Goal: Contribute content

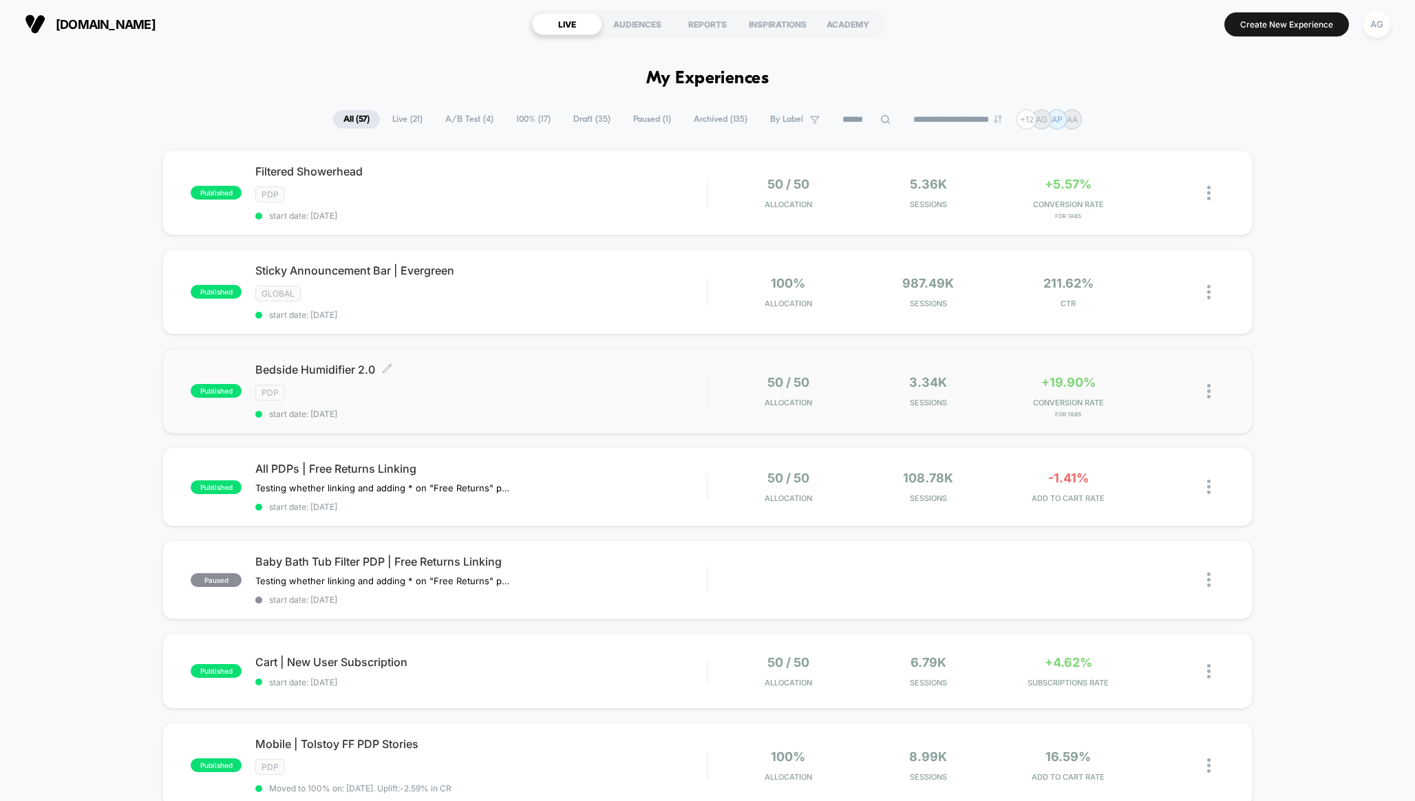
click at [516, 385] on div "PDP" at bounding box center [480, 393] width 451 height 16
click at [312, 370] on span "Bedside Humidifier 2.0 Click to edit experience details" at bounding box center [480, 370] width 451 height 14
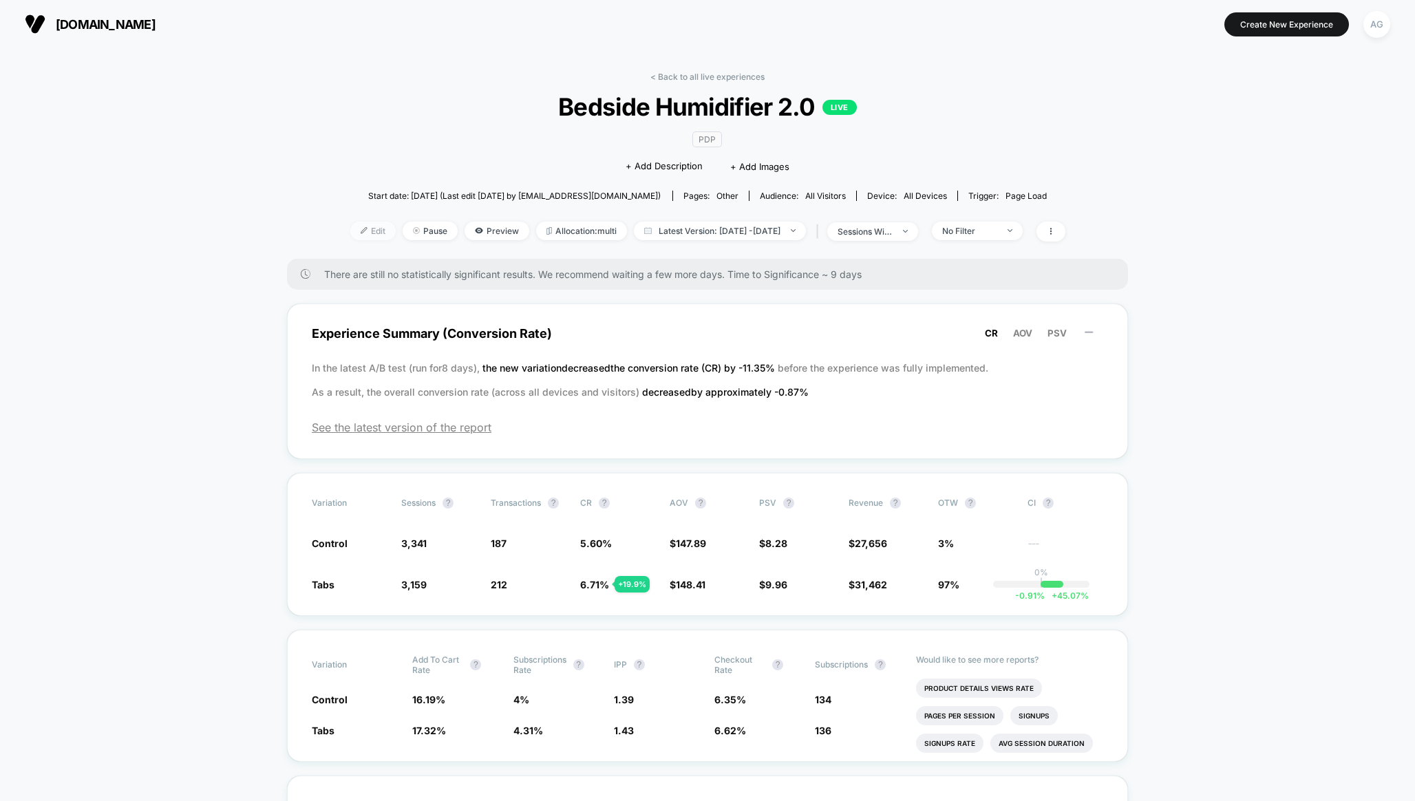
click at [350, 231] on span "Edit" at bounding box center [372, 231] width 45 height 19
click at [353, 228] on span "Edit" at bounding box center [372, 231] width 45 height 19
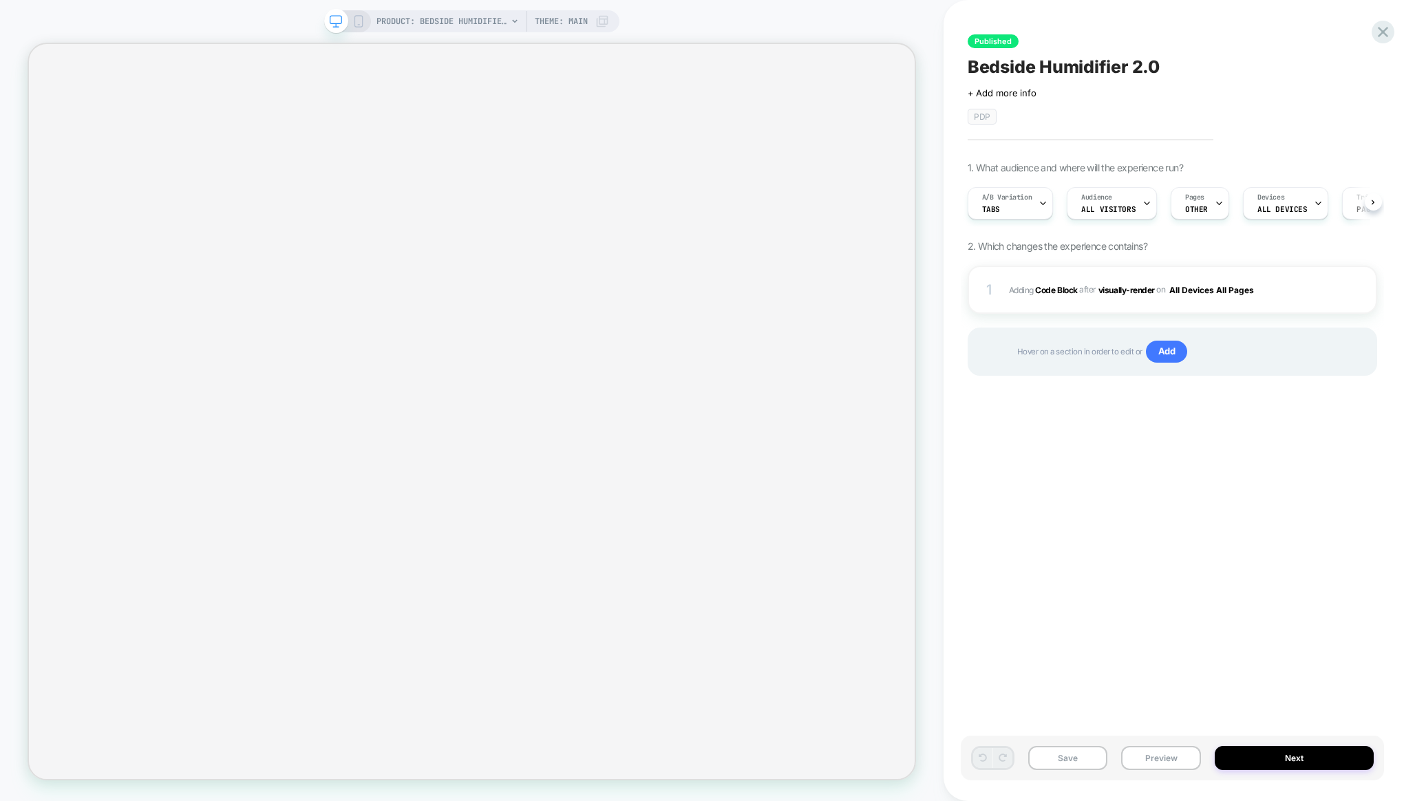
scroll to position [0, 1]
click at [1295, 291] on span "Adding Code Block AFTER visually-render visually-render on All Devices All Pages" at bounding box center [1160, 289] width 303 height 17
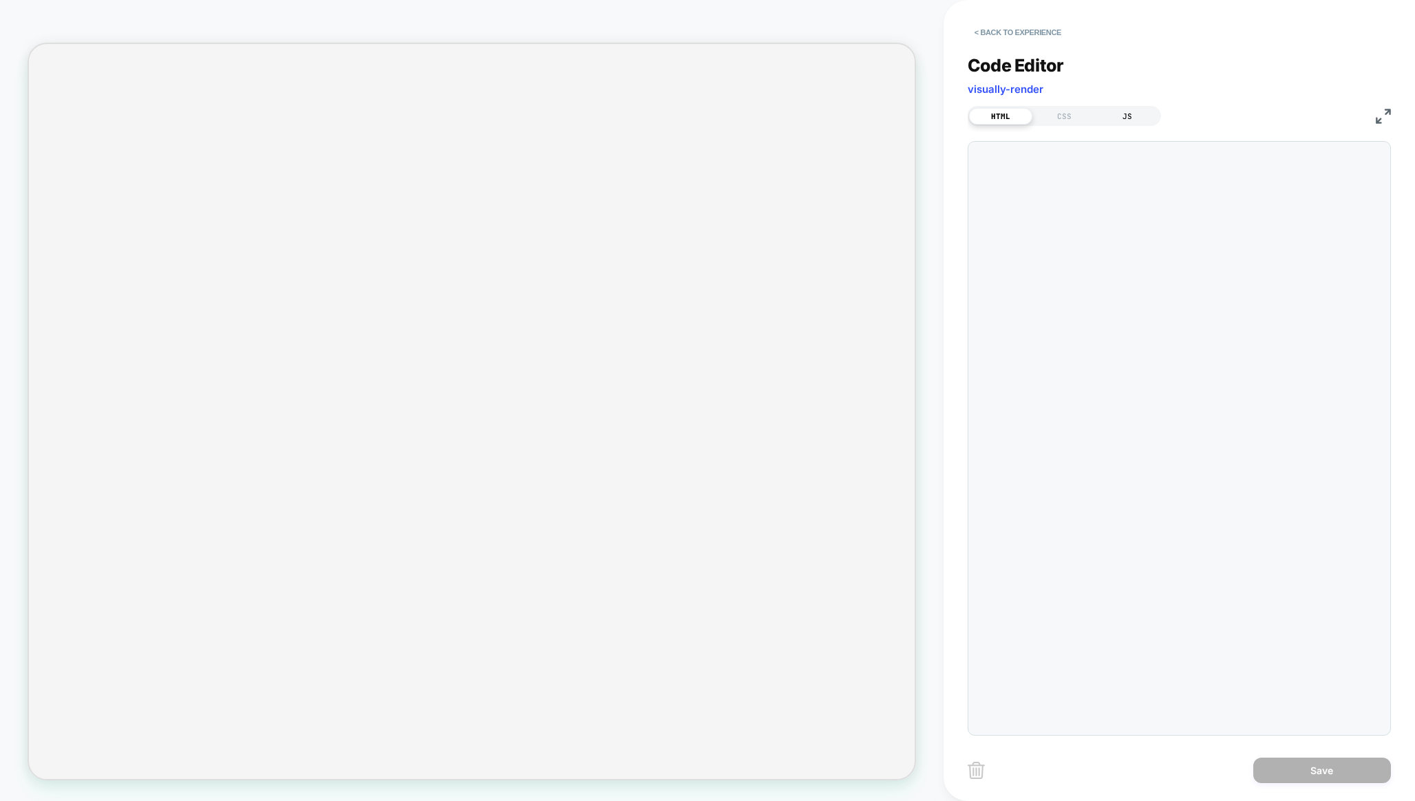
click at [1140, 120] on div "JS" at bounding box center [1127, 116] width 63 height 17
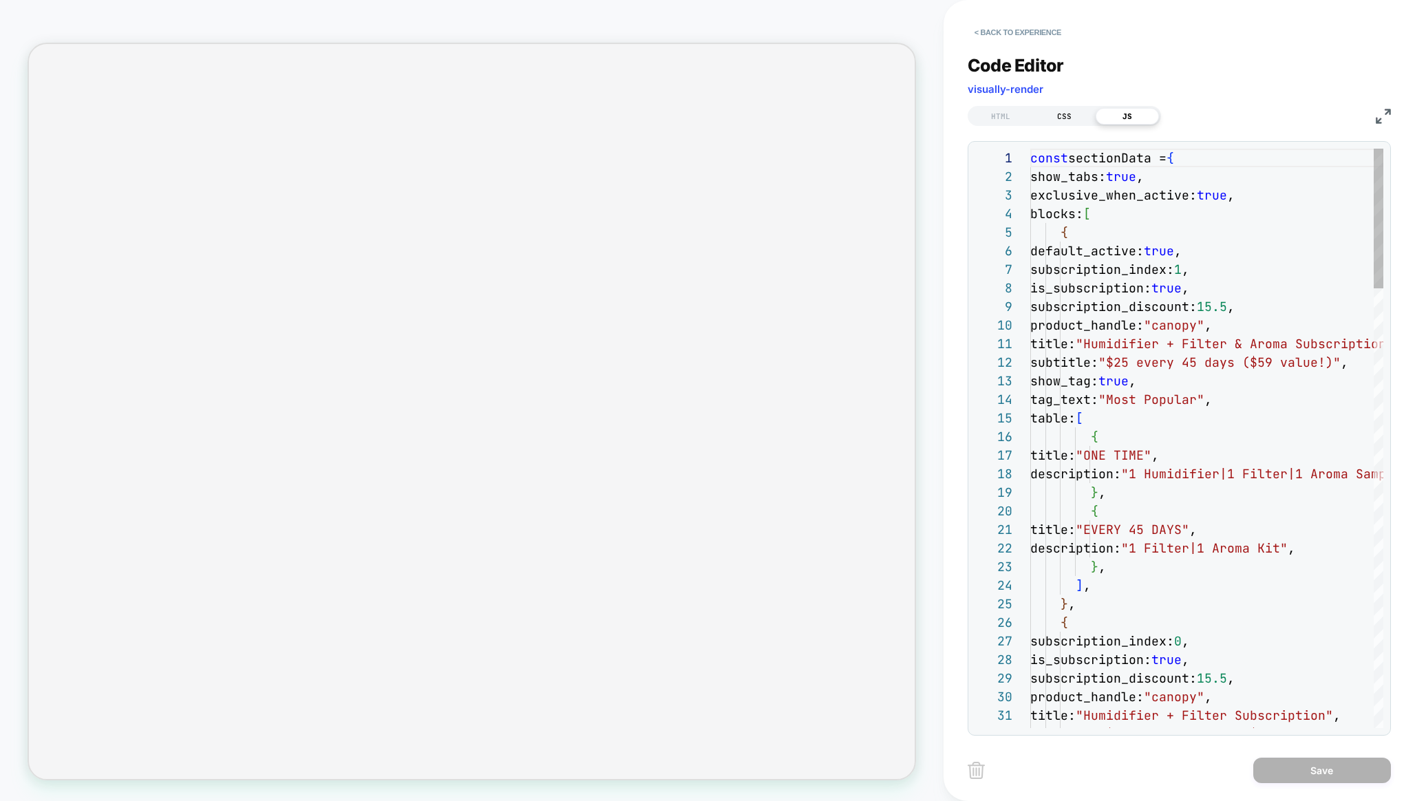
scroll to position [186, 0]
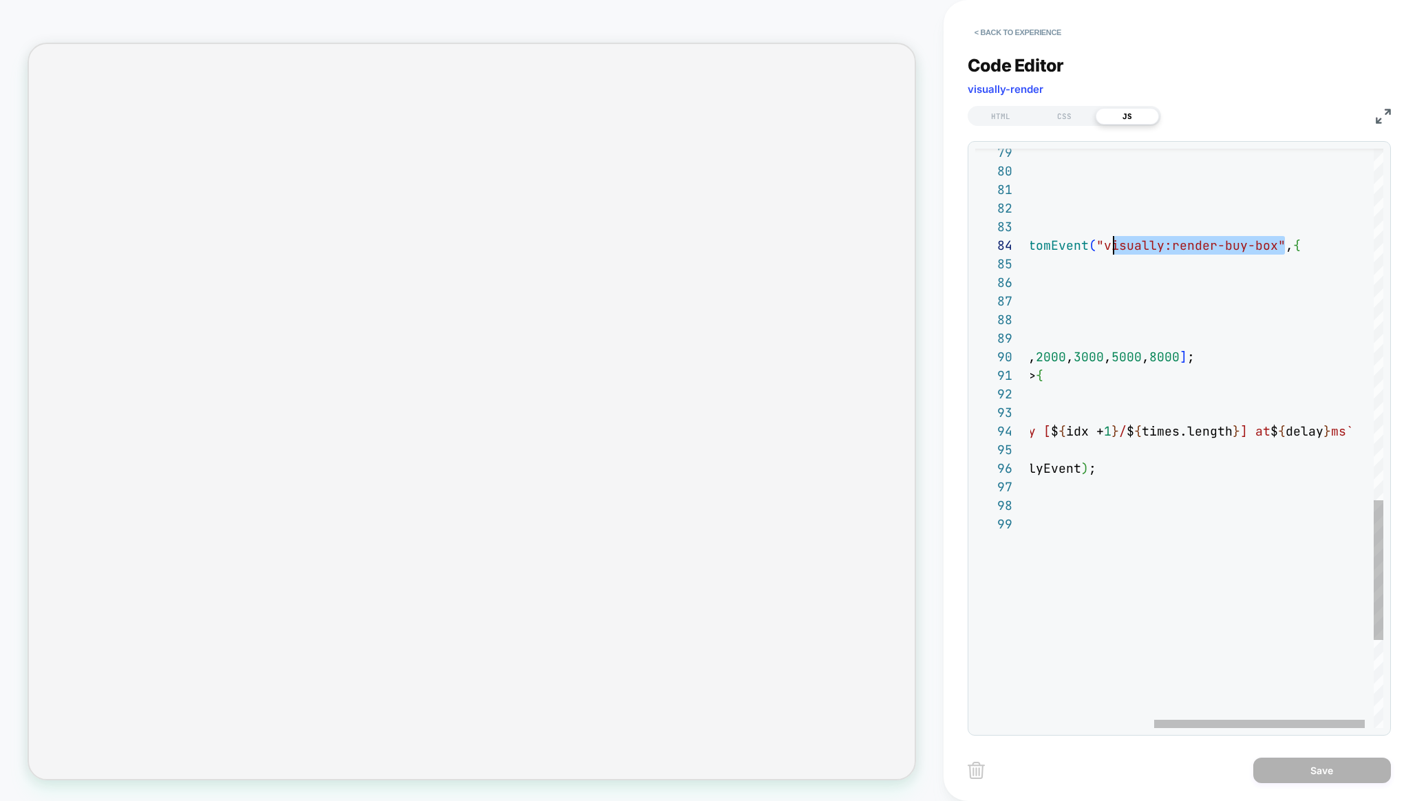
drag, startPoint x: 1284, startPoint y: 245, endPoint x: 1111, endPoint y: 245, distance: 172.7
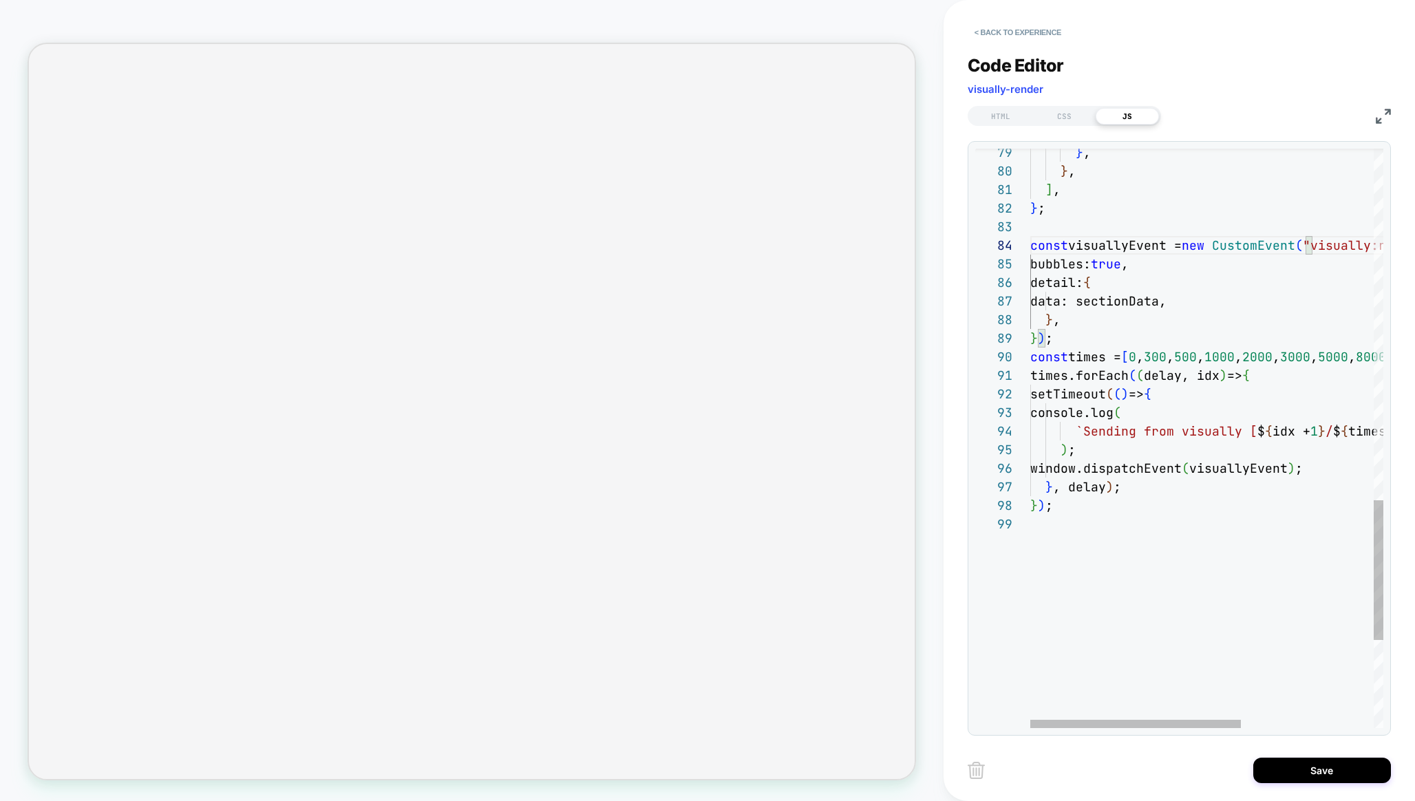
type textarea "**********"
drag, startPoint x: 1242, startPoint y: 434, endPoint x: 1082, endPoint y: 432, distance: 160.4
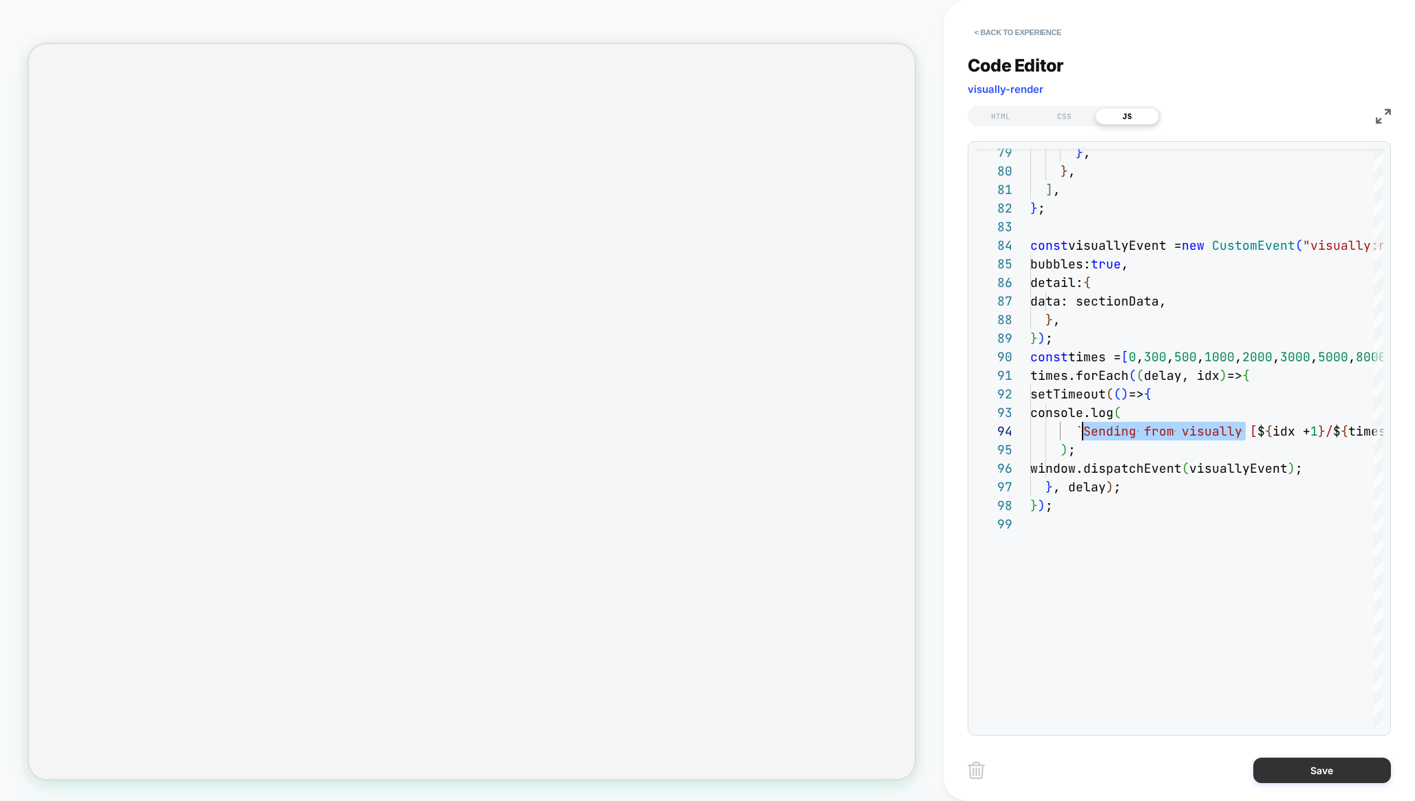
click at [1321, 774] on button "Save" at bounding box center [1322, 770] width 138 height 25
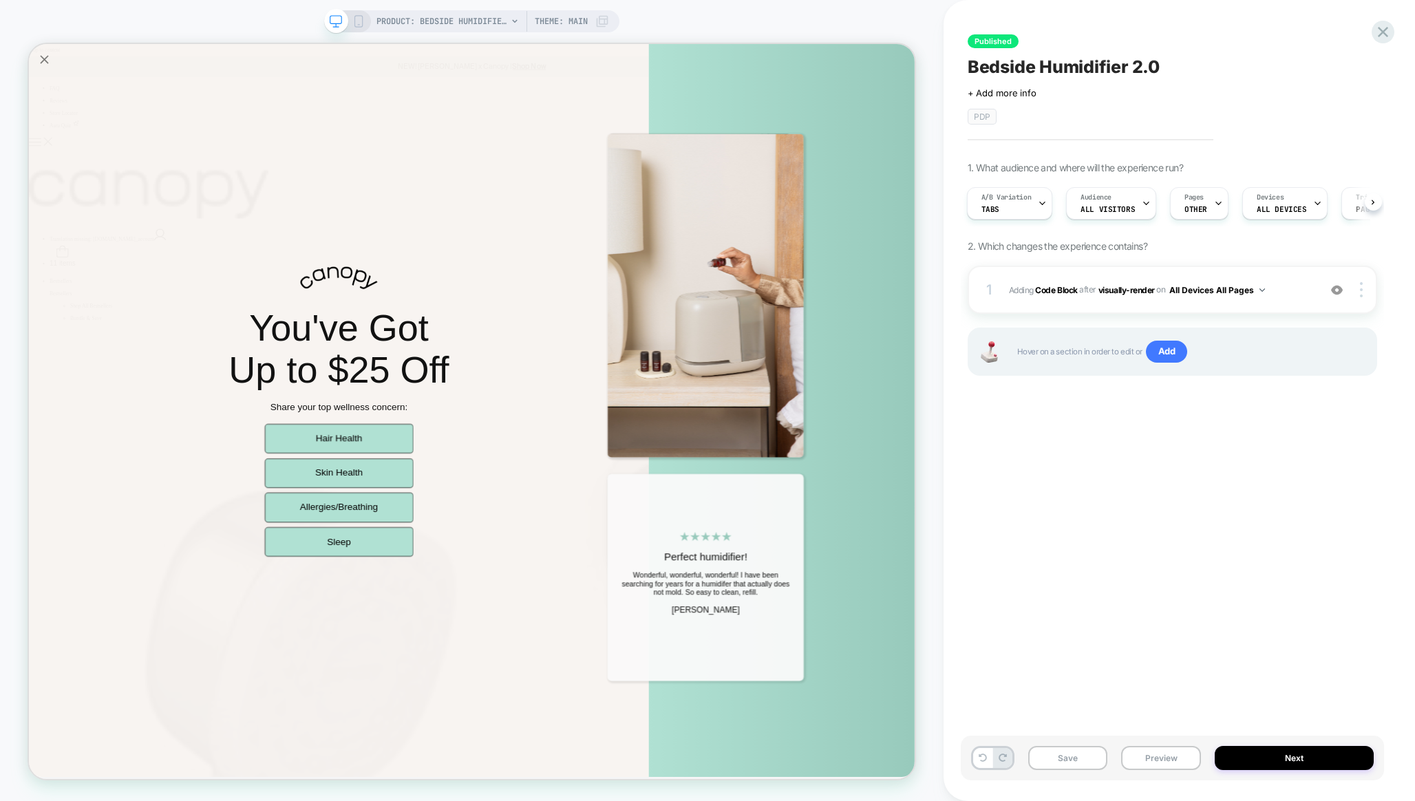
scroll to position [0, 0]
click at [1297, 284] on span "Adding Code Block AFTER visually-render visually-render on All Devices All Pages" at bounding box center [1160, 289] width 303 height 17
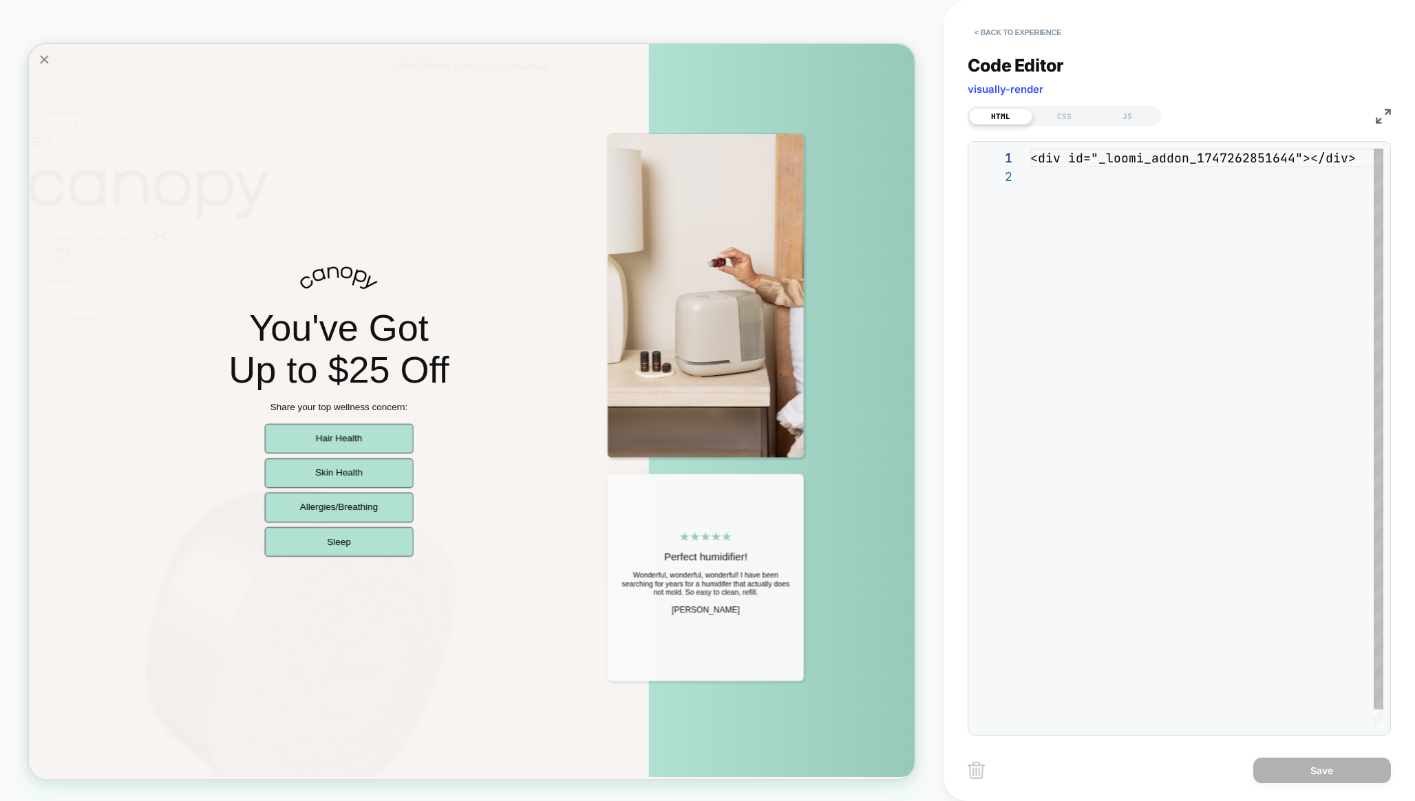
scroll to position [19, 0]
click at [1122, 116] on div "JS" at bounding box center [1127, 116] width 63 height 17
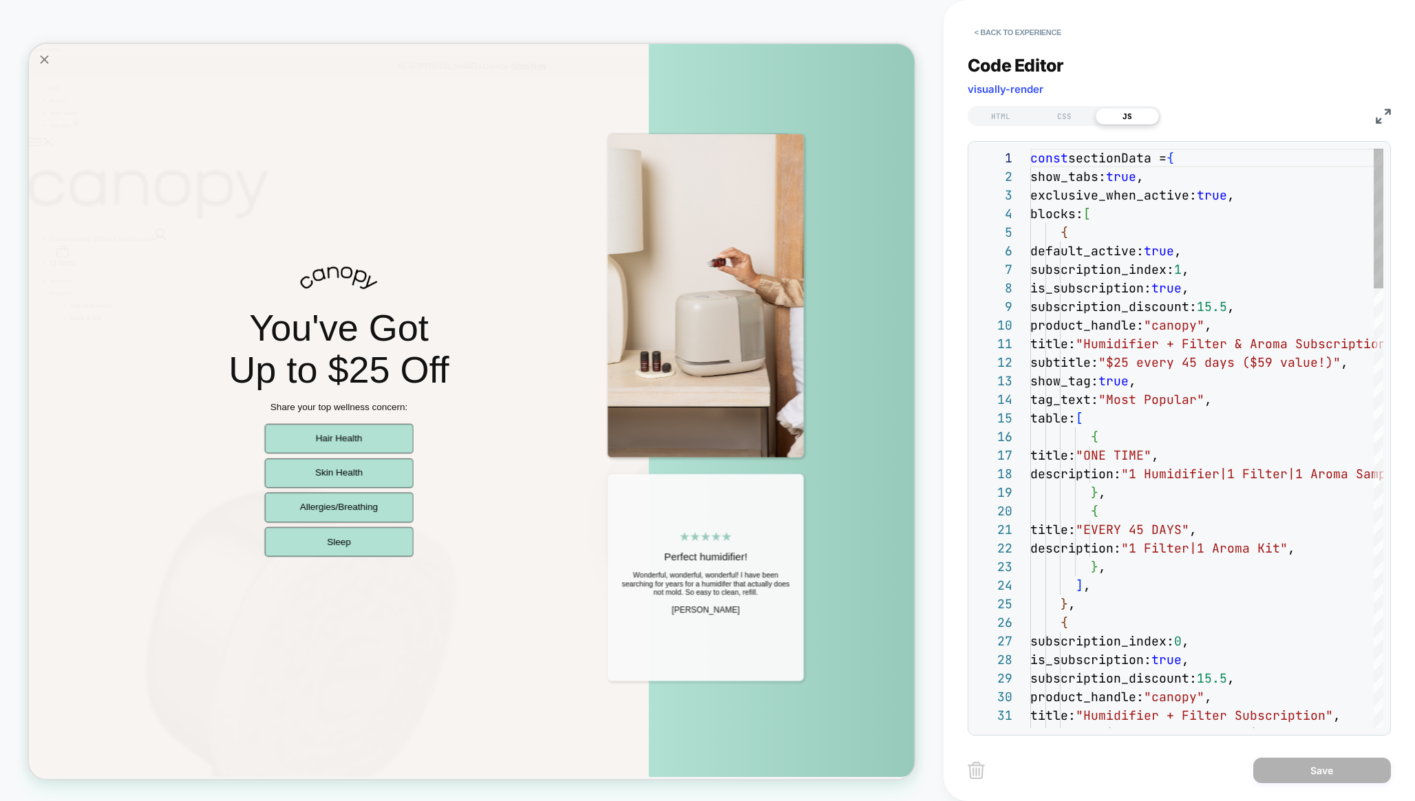
scroll to position [186, 0]
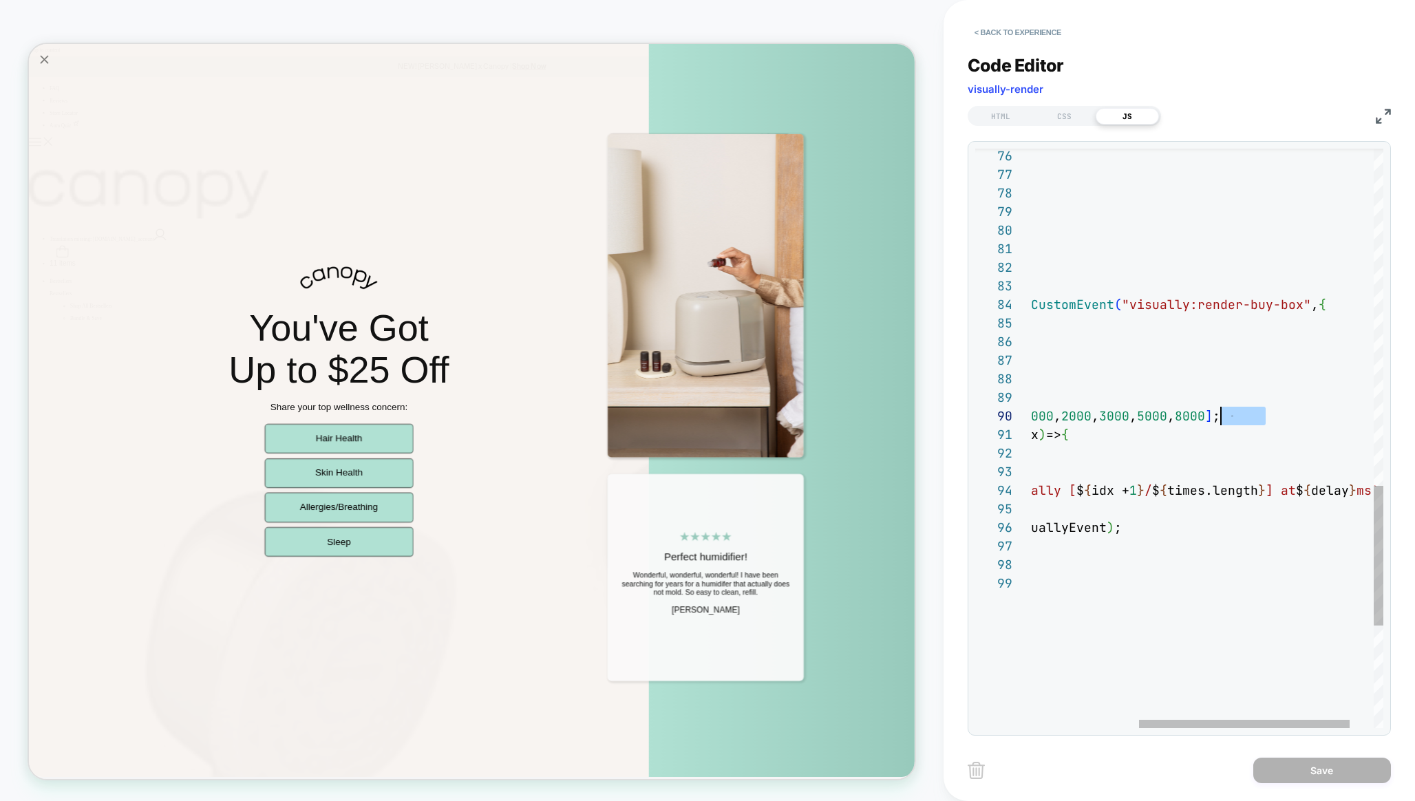
drag, startPoint x: 1265, startPoint y: 416, endPoint x: 1219, endPoint y: 417, distance: 45.4
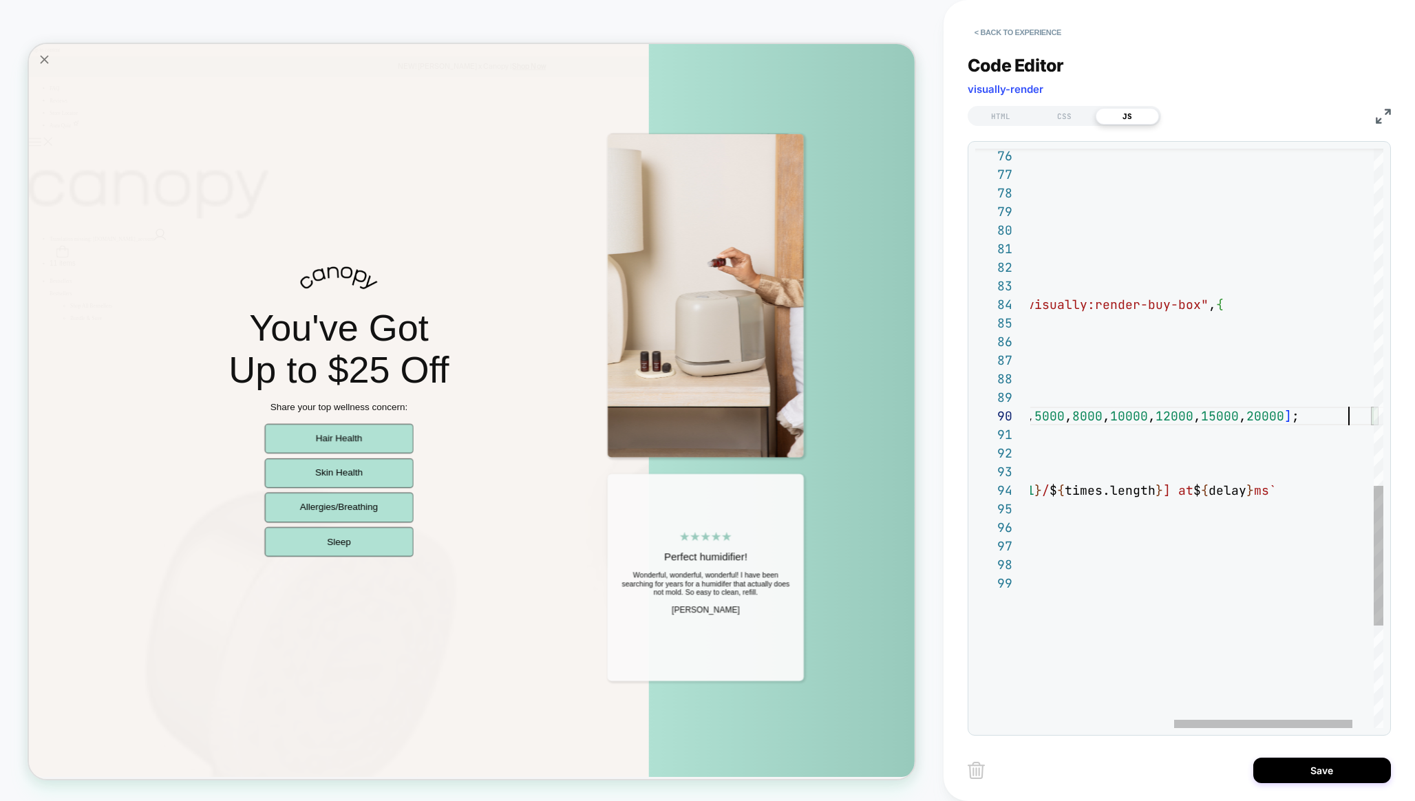
scroll to position [167, 602]
type textarea "**********"
click at [1289, 771] on button "Save" at bounding box center [1322, 770] width 138 height 25
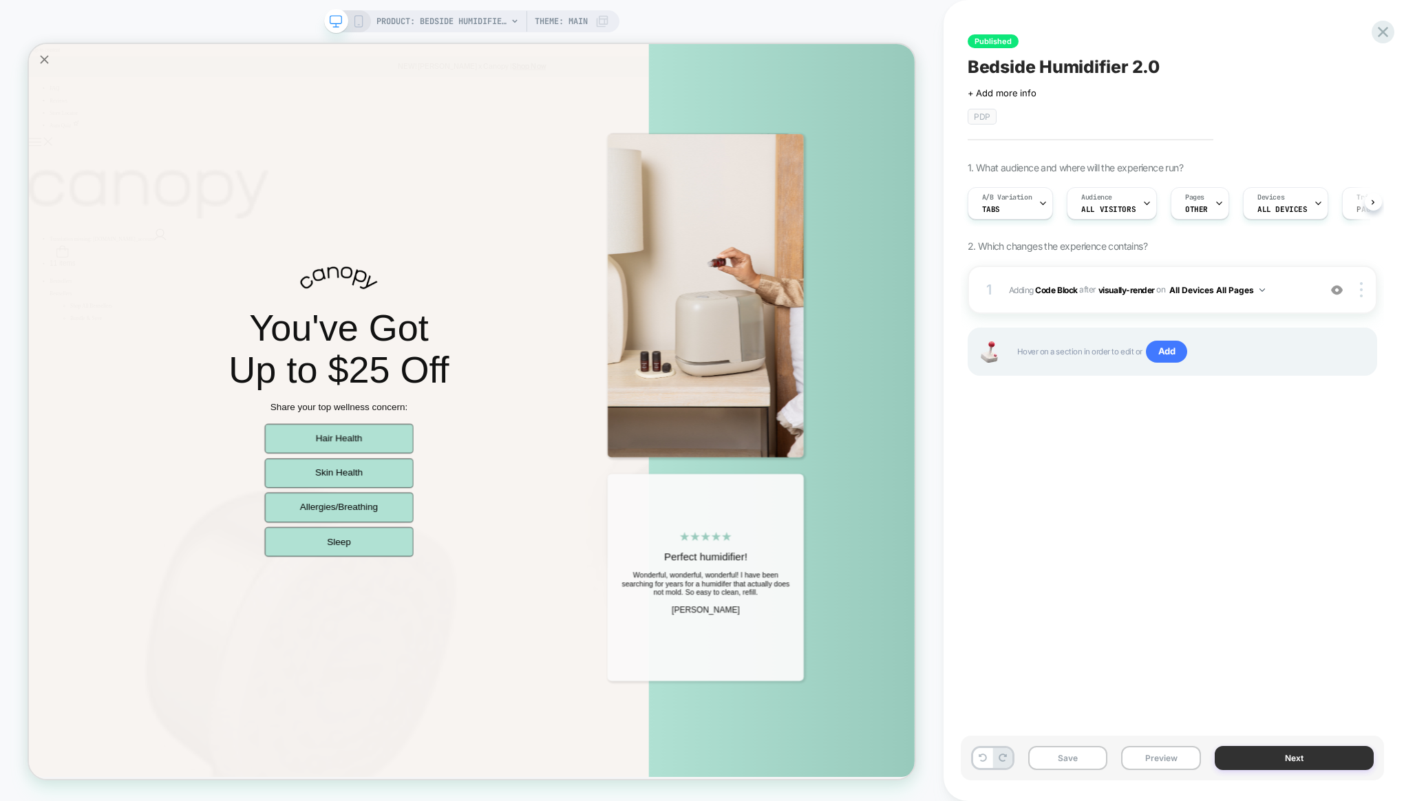
scroll to position [0, 1]
click at [1285, 765] on button "Next" at bounding box center [1294, 758] width 159 height 24
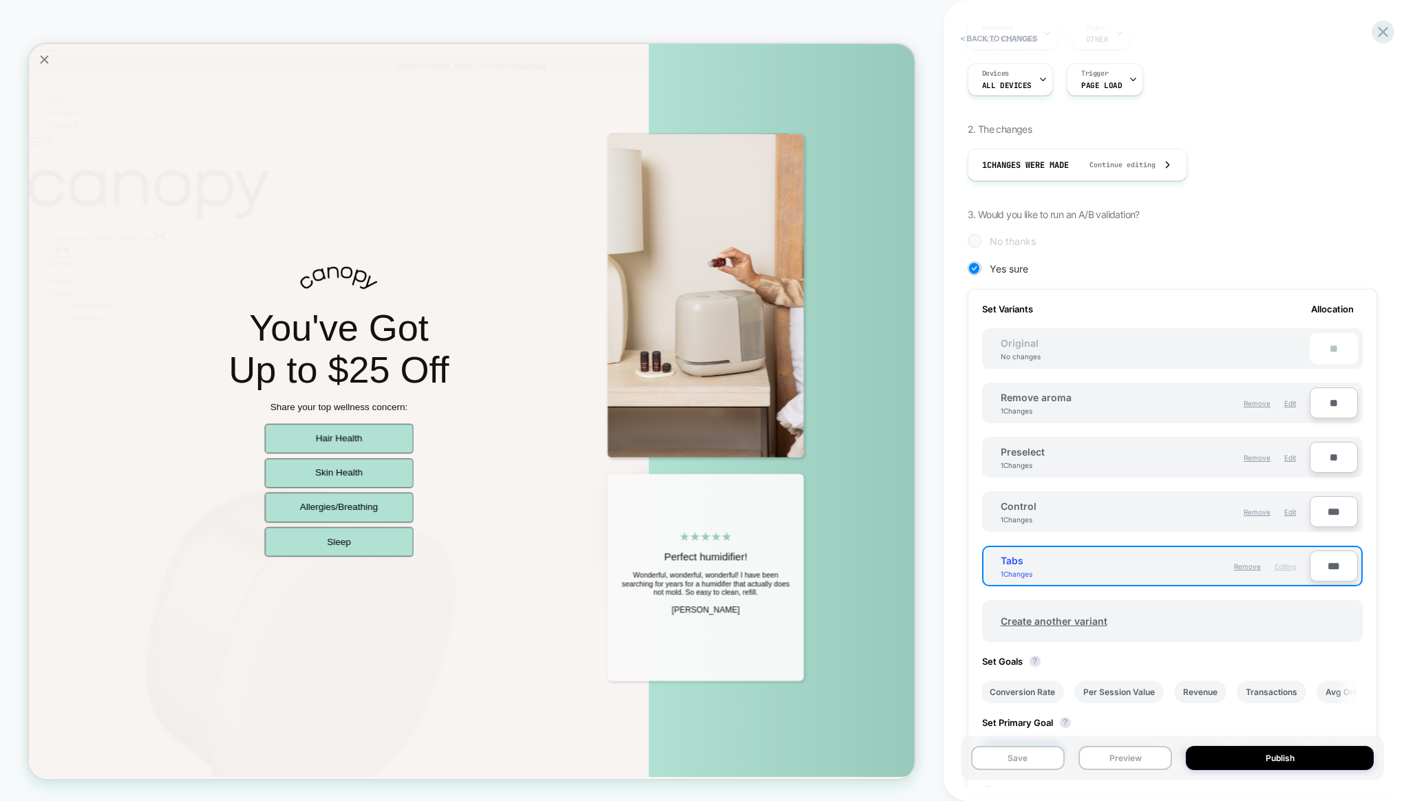
scroll to position [176, 0]
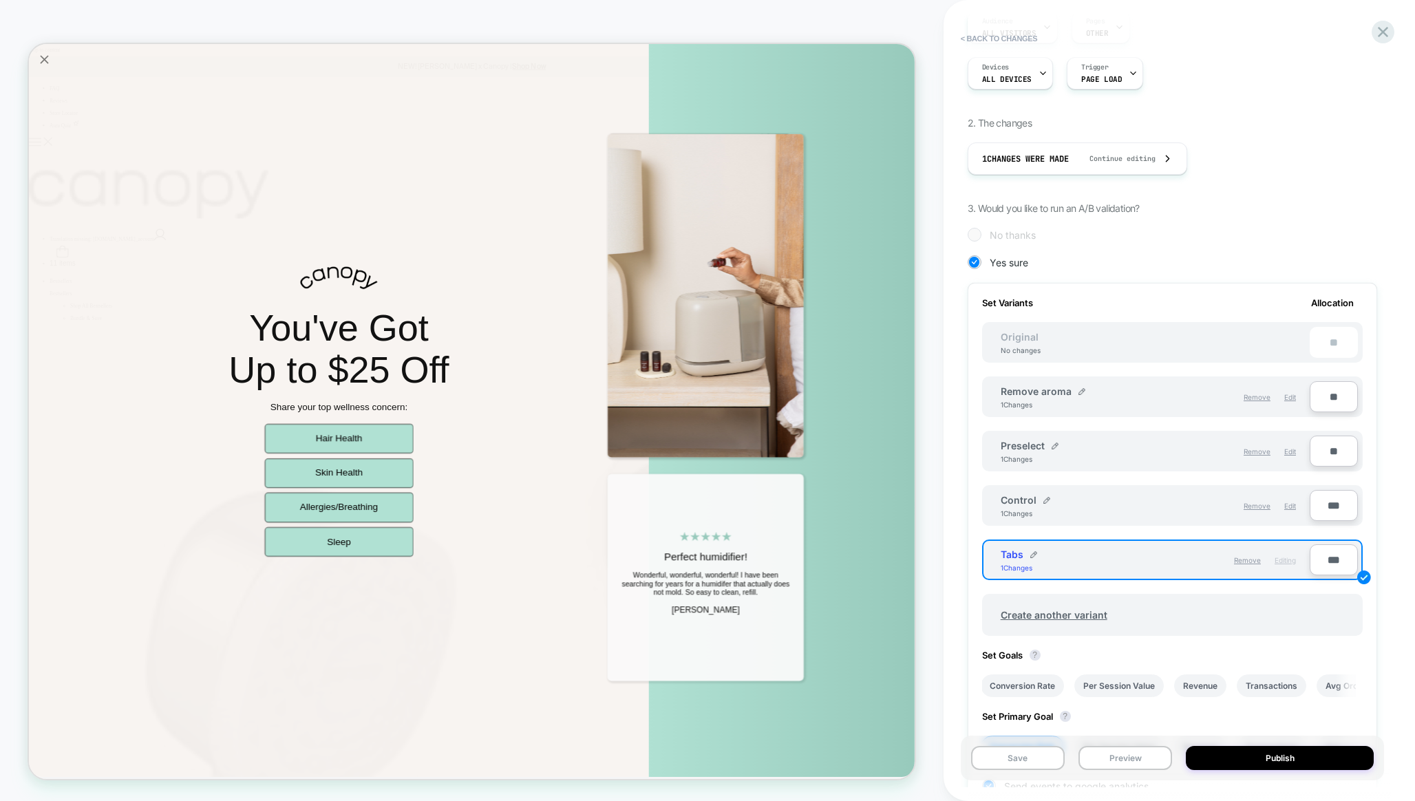
click at [1222, 771] on div "Save Preview Publish" at bounding box center [1172, 758] width 423 height 45
click at [1225, 761] on button "Publish" at bounding box center [1280, 758] width 188 height 24
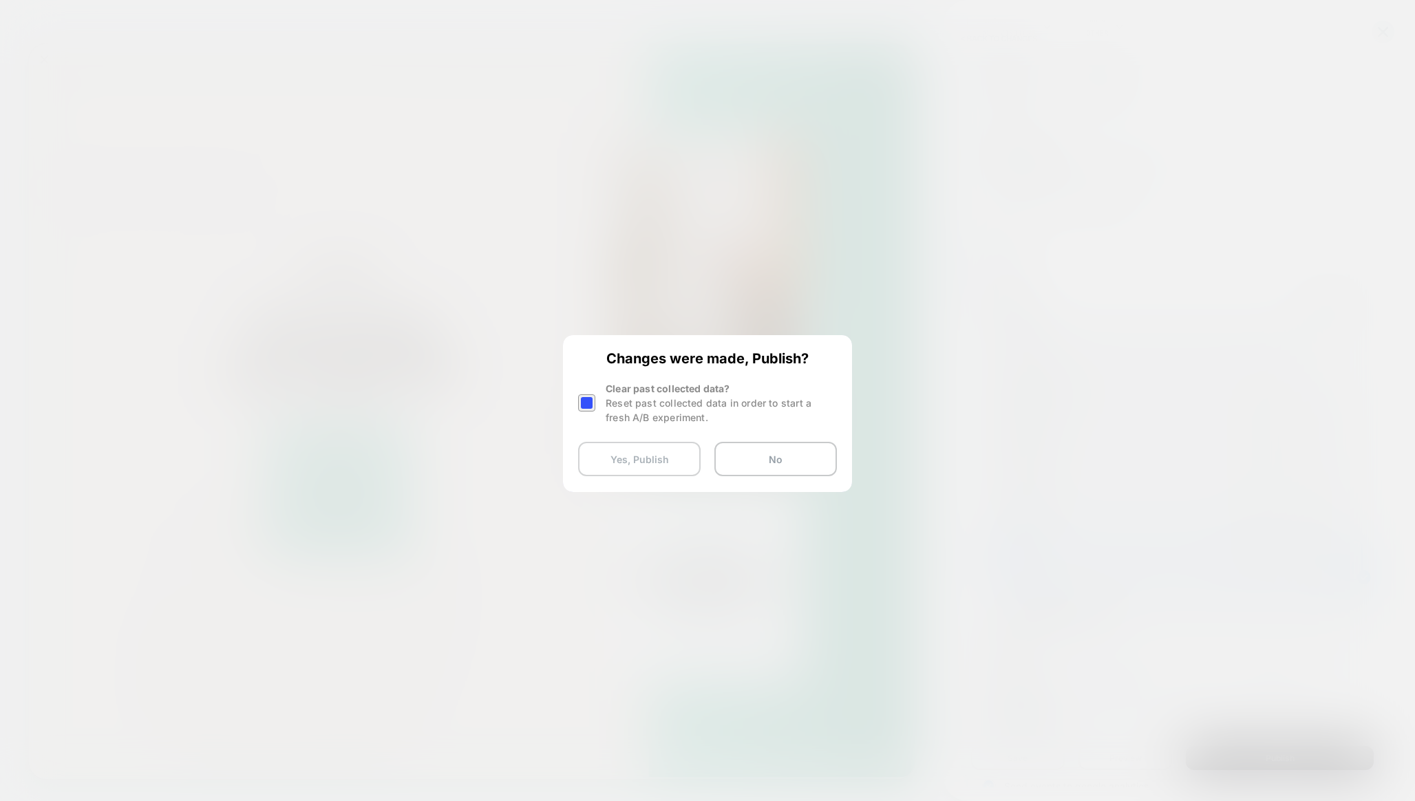
click at [659, 462] on button "Yes, Publish" at bounding box center [639, 459] width 122 height 34
